Goal: Task Accomplishment & Management: Use online tool/utility

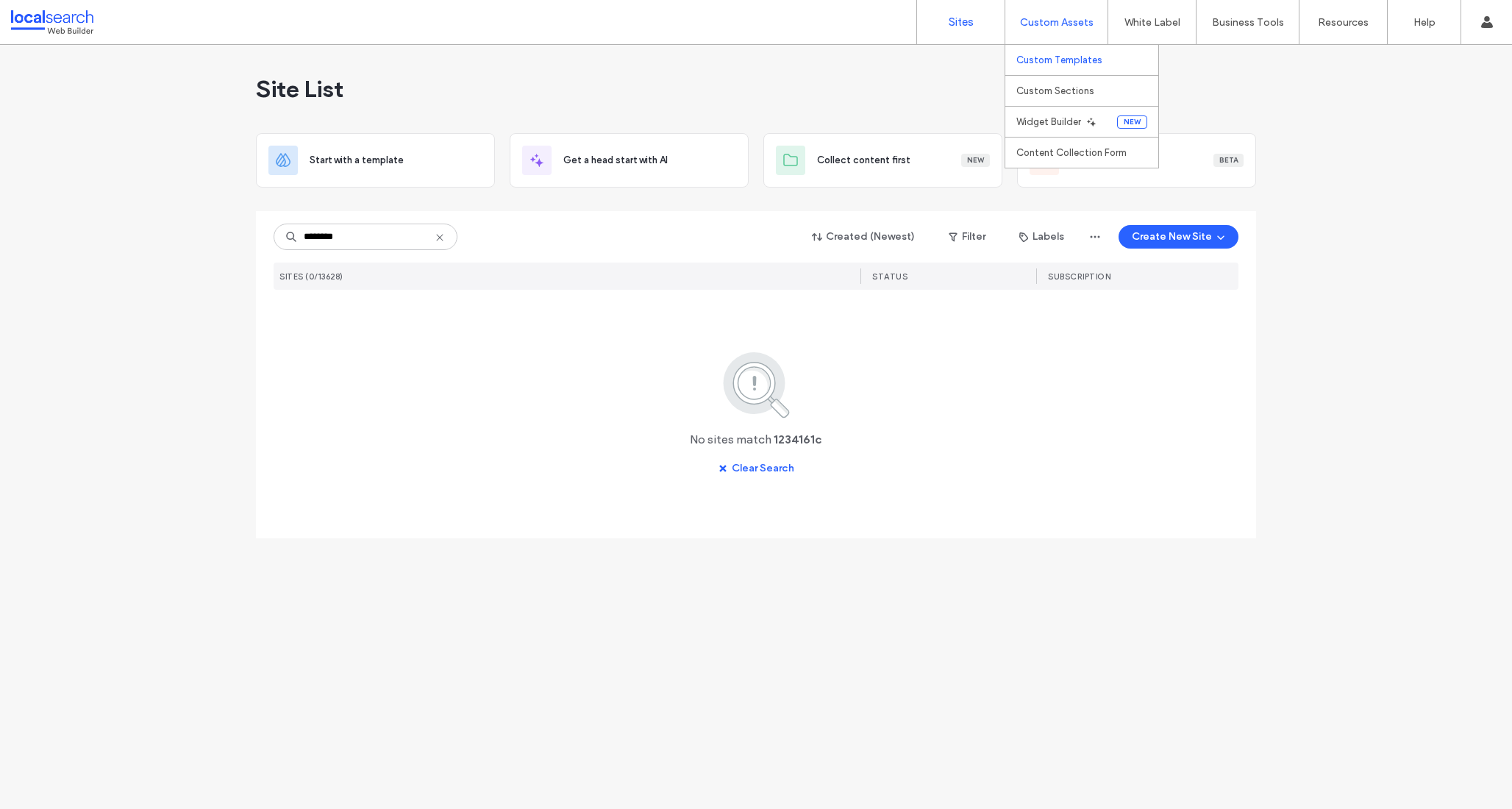
type input "********"
click at [1046, 66] on link "Custom Templates" at bounding box center [1087, 60] width 142 height 30
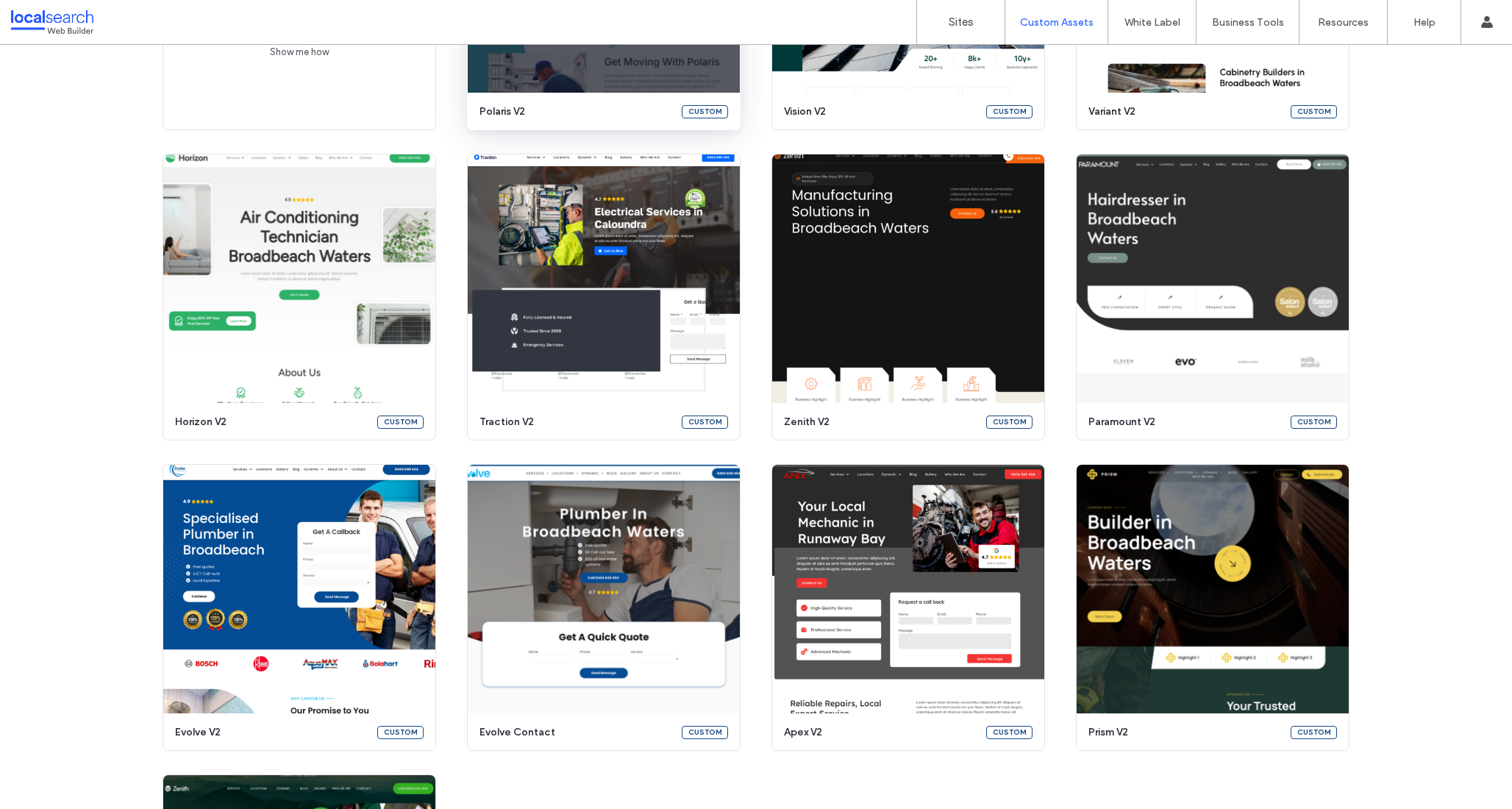
scroll to position [333, 0]
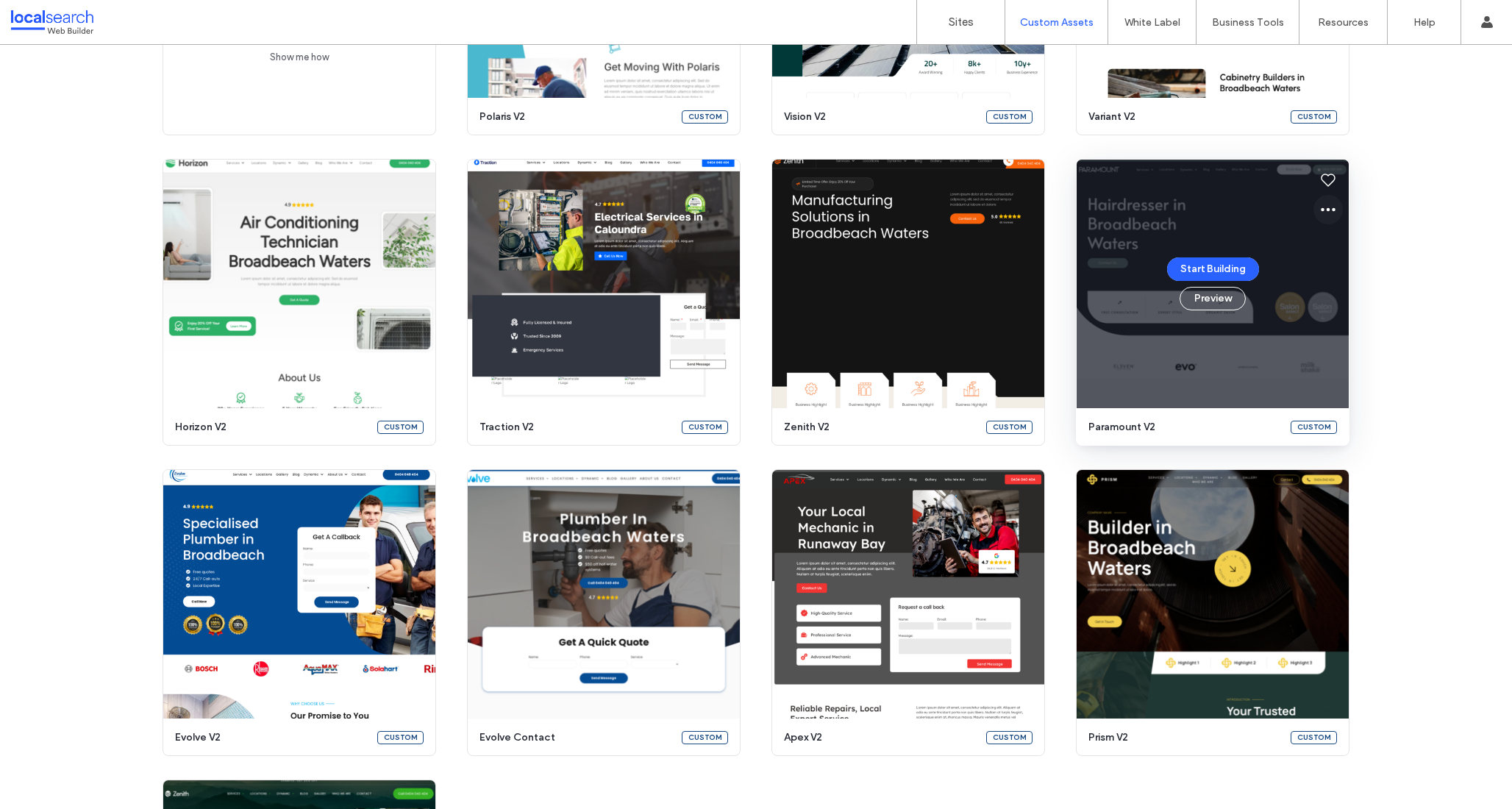
click at [1322, 211] on icon at bounding box center [1328, 210] width 18 height 18
click at [1351, 281] on span "Edit template" at bounding box center [1369, 279] width 61 height 15
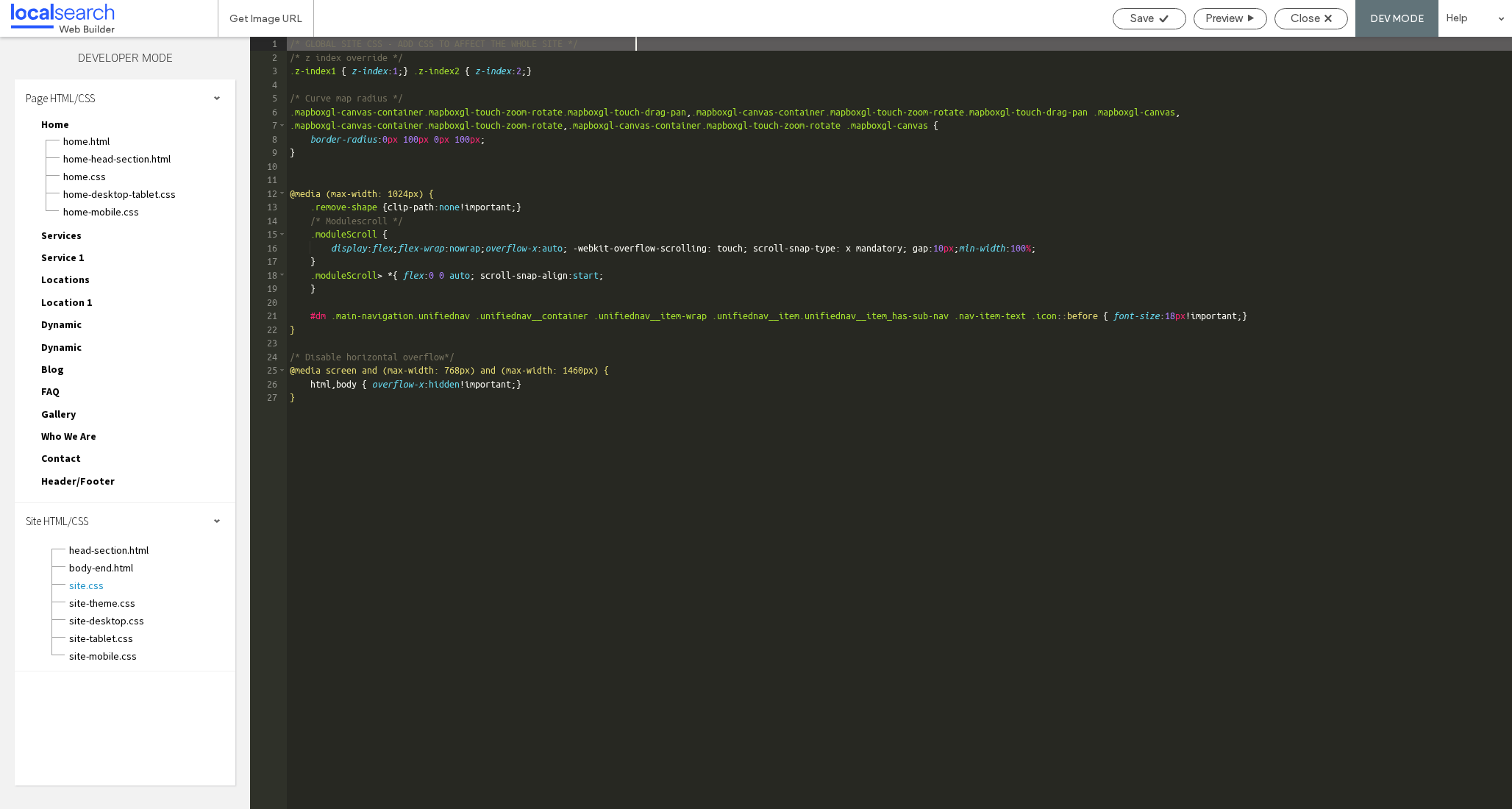
scroll to position [1, 0]
